Goal: Book appointment/travel/reservation

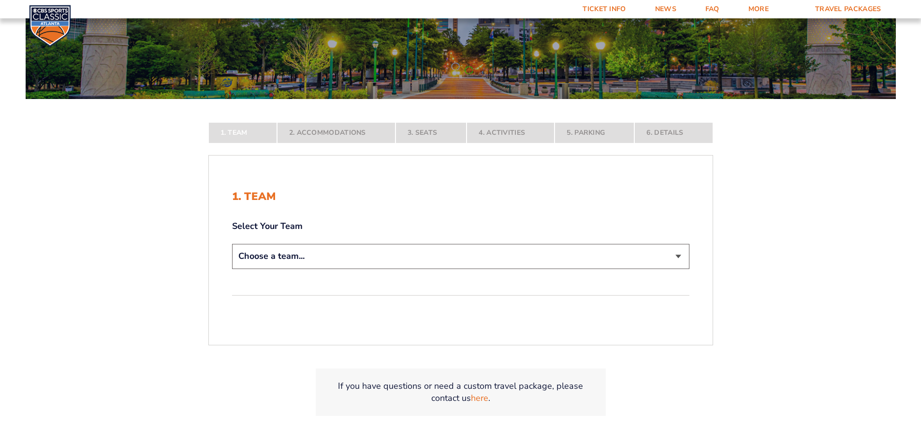
scroll to position [193, 0]
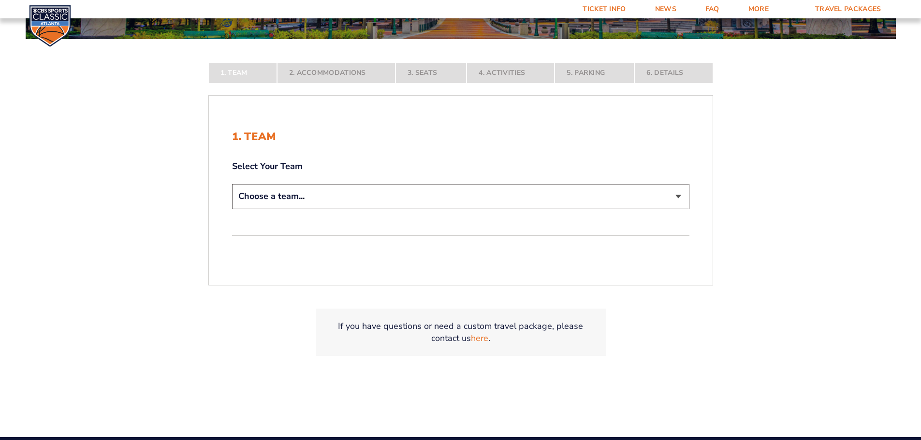
click at [264, 195] on select "Choose a team... [US_STATE] Wildcats [US_STATE] State Buckeyes [US_STATE] Tar H…" at bounding box center [460, 196] width 457 height 25
select select "20108"
click at [232, 209] on select "Choose a team... [US_STATE] Wildcats [US_STATE] State Buckeyes [US_STATE] Tar H…" at bounding box center [460, 196] width 457 height 25
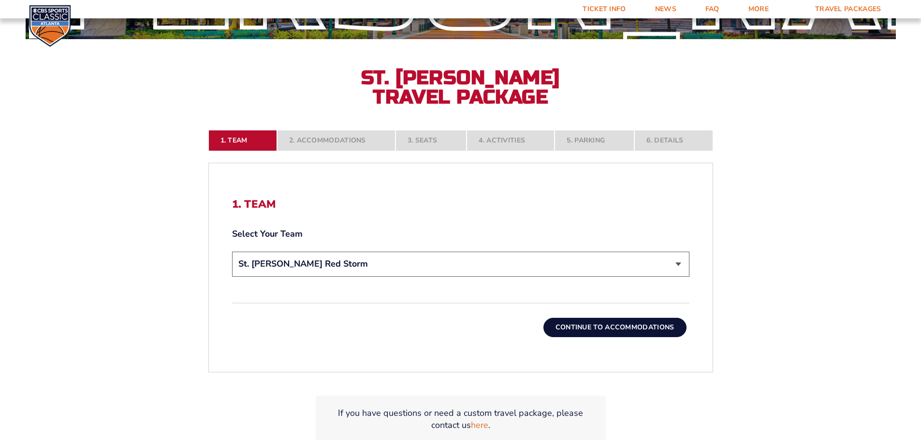
click at [576, 326] on button "Continue To Accommodations" at bounding box center [614, 327] width 143 height 19
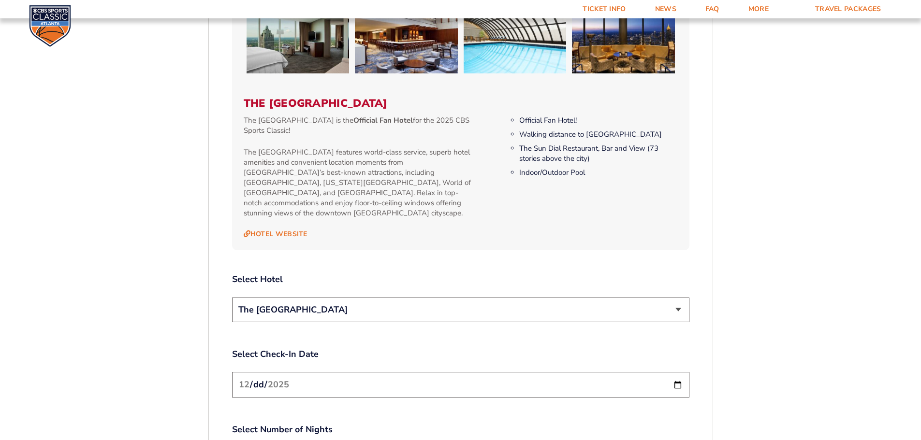
scroll to position [982, 0]
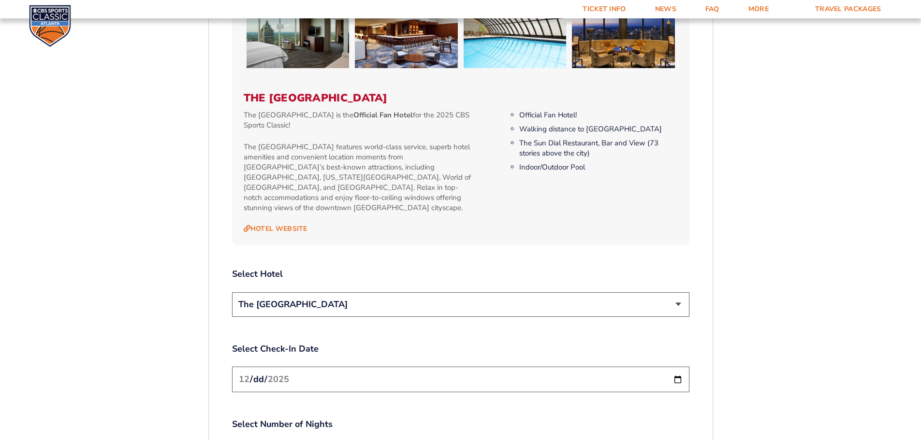
click at [369, 292] on select "The [GEOGRAPHIC_DATA]" at bounding box center [460, 304] width 457 height 25
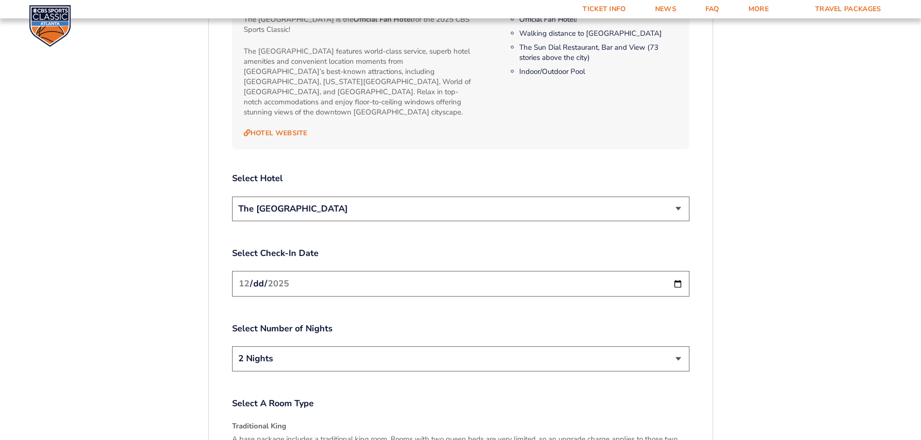
scroll to position [1079, 0]
click at [336, 270] on input "[DATE]" at bounding box center [460, 283] width 457 height 26
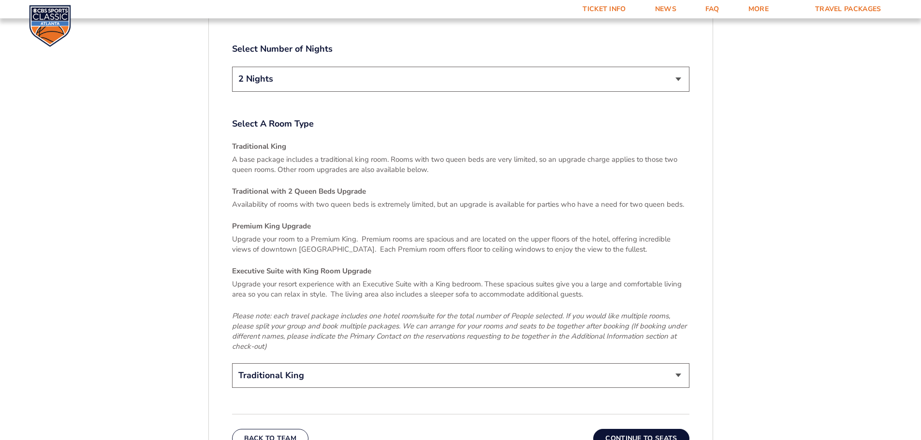
scroll to position [1369, 0]
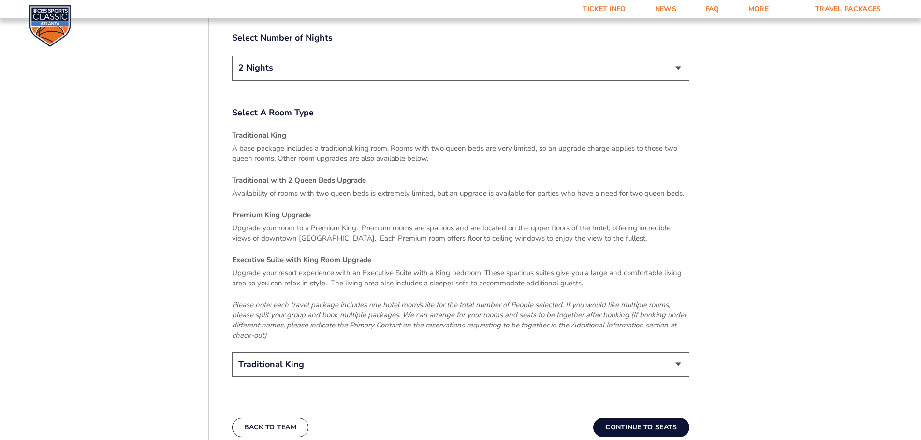
click at [380, 352] on select "Traditional King Traditional with 2 Queen Beds Upgrade (+$95 per night) Premium…" at bounding box center [460, 364] width 457 height 25
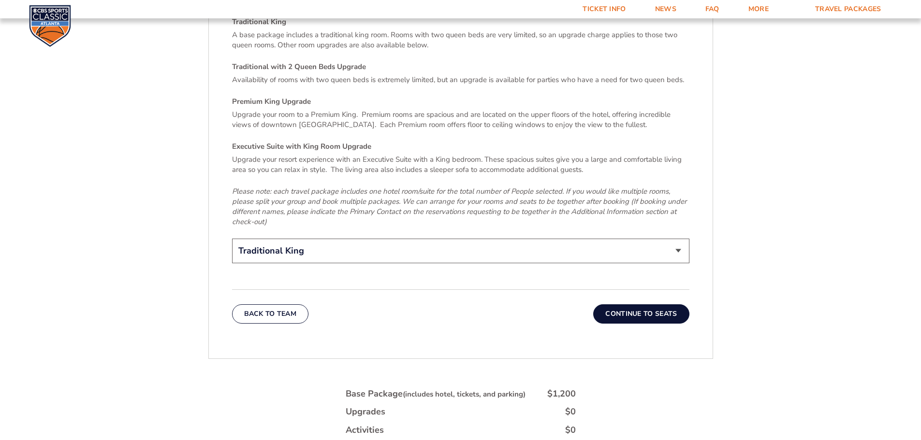
scroll to position [1514, 0]
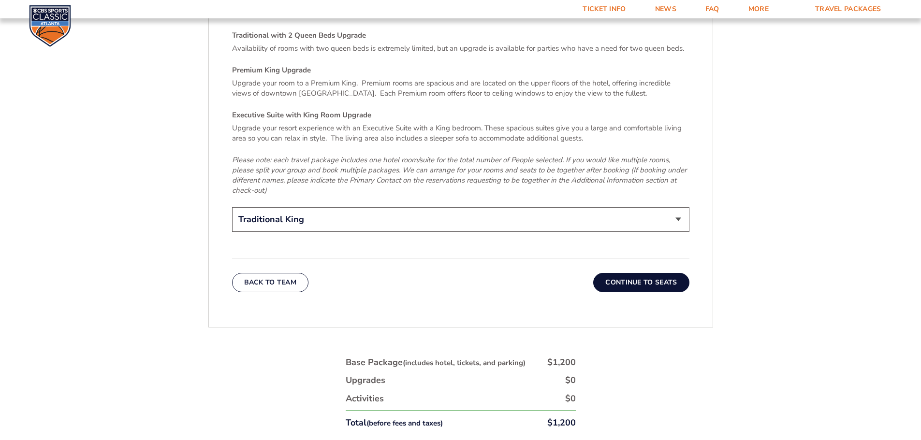
click at [653, 273] on button "Continue To Seats" at bounding box center [641, 282] width 96 height 19
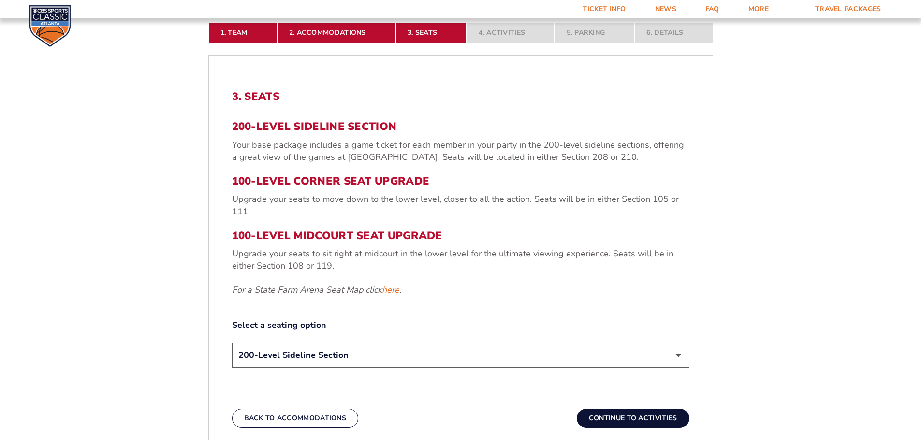
scroll to position [305, 0]
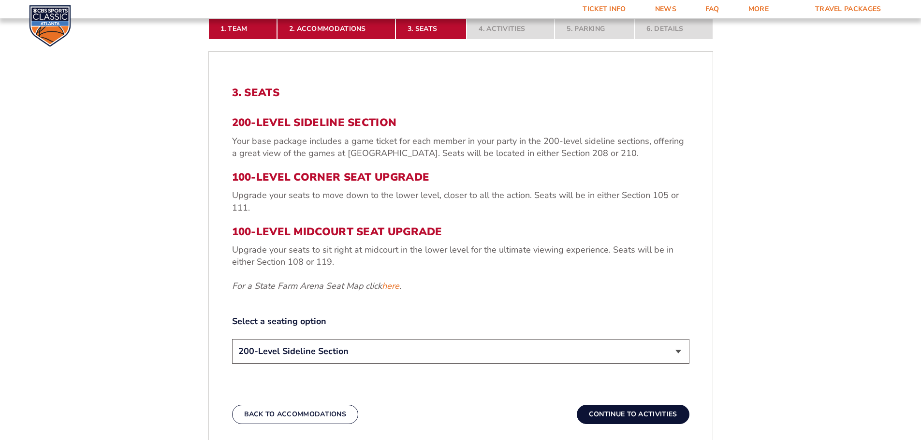
click at [320, 350] on select "200-Level Sideline Section 100-Level Corner Seat Upgrade (+$120 per person) 100…" at bounding box center [460, 351] width 457 height 25
select select "100-Level Midcourt Seat Upgrade"
click at [232, 339] on select "200-Level Sideline Section 100-Level Corner Seat Upgrade (+$120 per person) 100…" at bounding box center [460, 351] width 457 height 25
click at [594, 412] on button "Continue To Activities" at bounding box center [633, 414] width 113 height 19
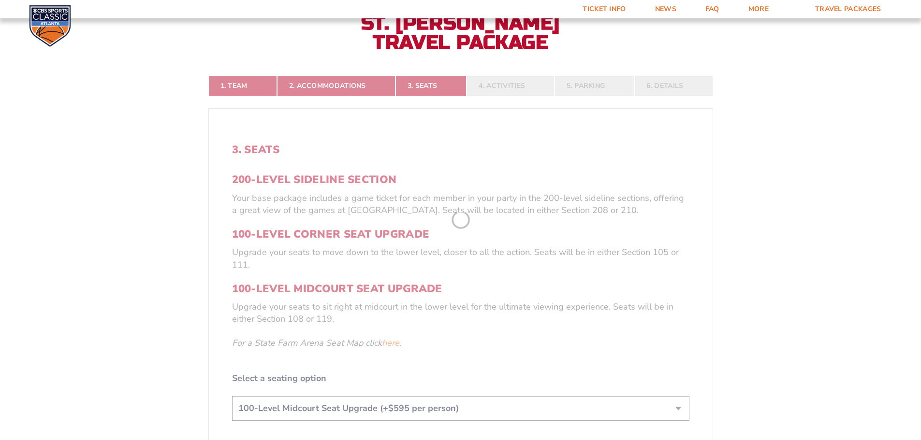
scroll to position [208, 0]
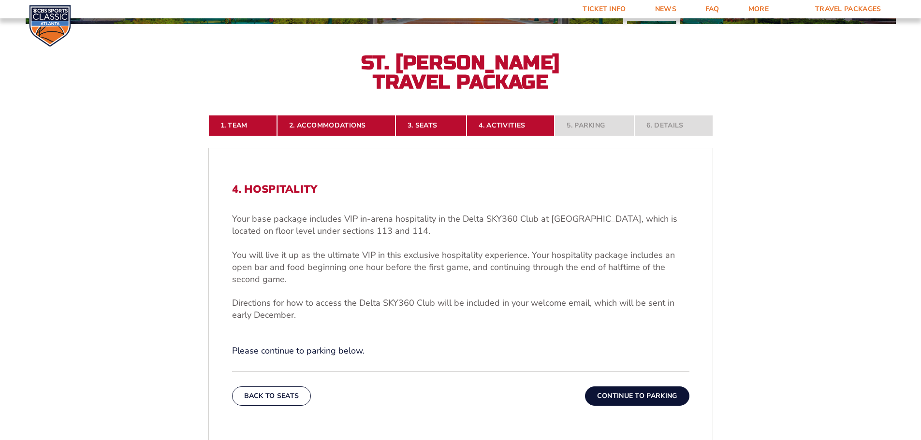
click at [616, 395] on button "Continue To Parking" at bounding box center [637, 396] width 104 height 19
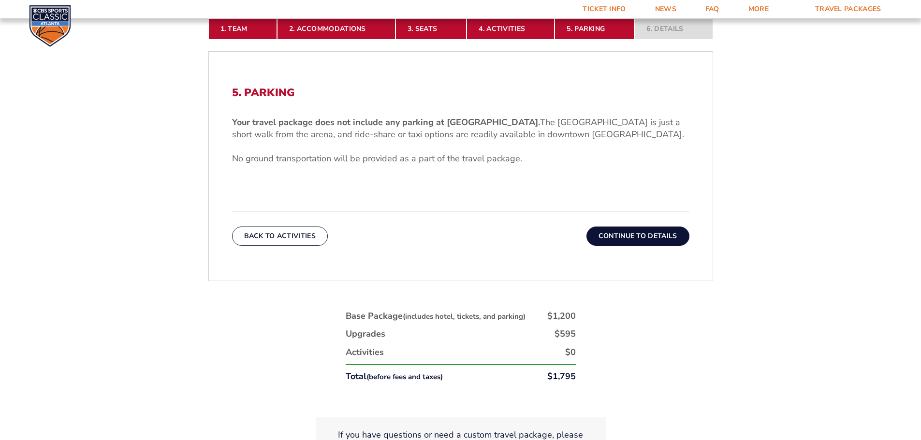
scroll to position [353, 0]
